Goal: Navigation & Orientation: Find specific page/section

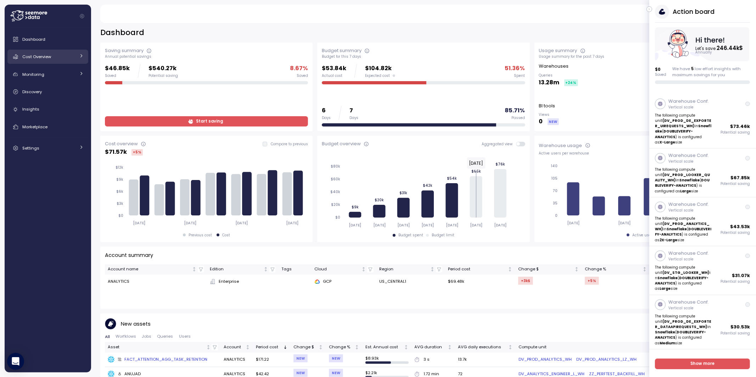
click at [66, 52] on link "Cost Overview" at bounding box center [47, 57] width 81 height 14
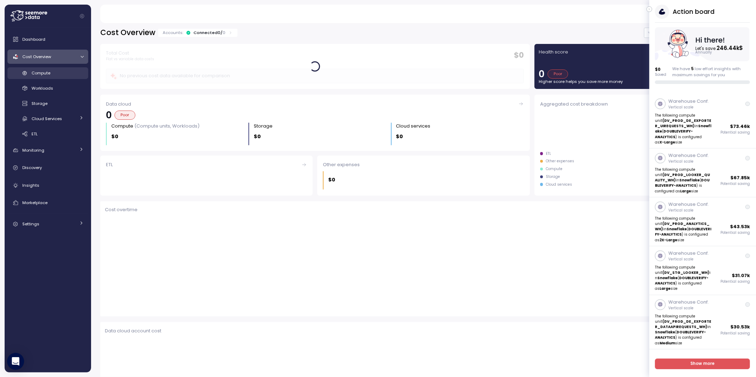
click at [44, 77] on link "Compute" at bounding box center [47, 73] width 81 height 12
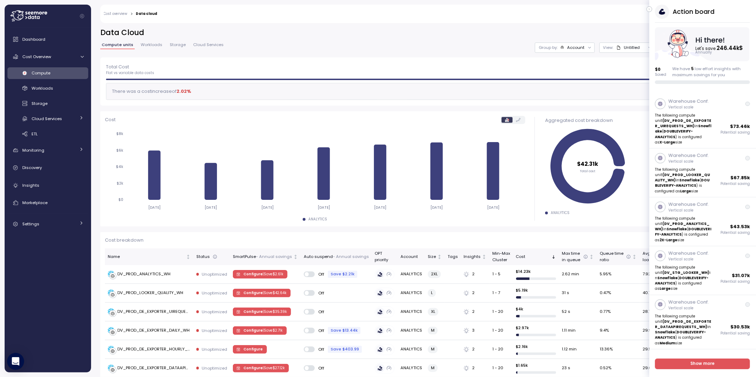
click at [650, 11] on icon "button" at bounding box center [649, 9] width 3 height 9
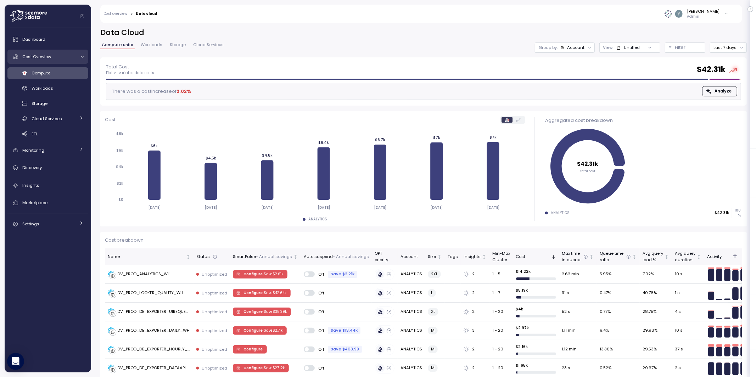
click at [40, 55] on span "Cost Overview" at bounding box center [36, 57] width 29 height 6
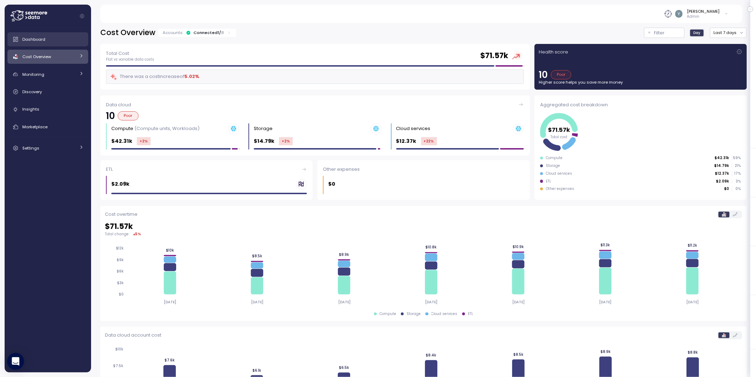
click at [59, 44] on link "Dashboard" at bounding box center [47, 39] width 81 height 14
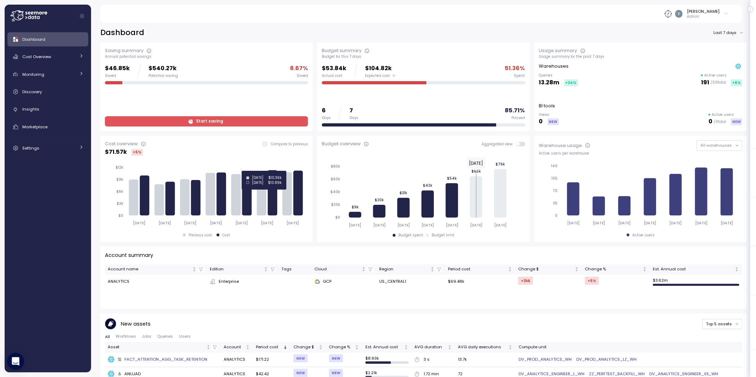
drag, startPoint x: 252, startPoint y: 170, endPoint x: 267, endPoint y: 169, distance: 15.2
click at [259, 167] on icon "2025-10-03 2025-10-04 2025-10-05 2025-10-06 2025-10-07 2025-10-08 2025-10-09 $0…" at bounding box center [205, 195] width 201 height 69
